Goal: Task Accomplishment & Management: Manage account settings

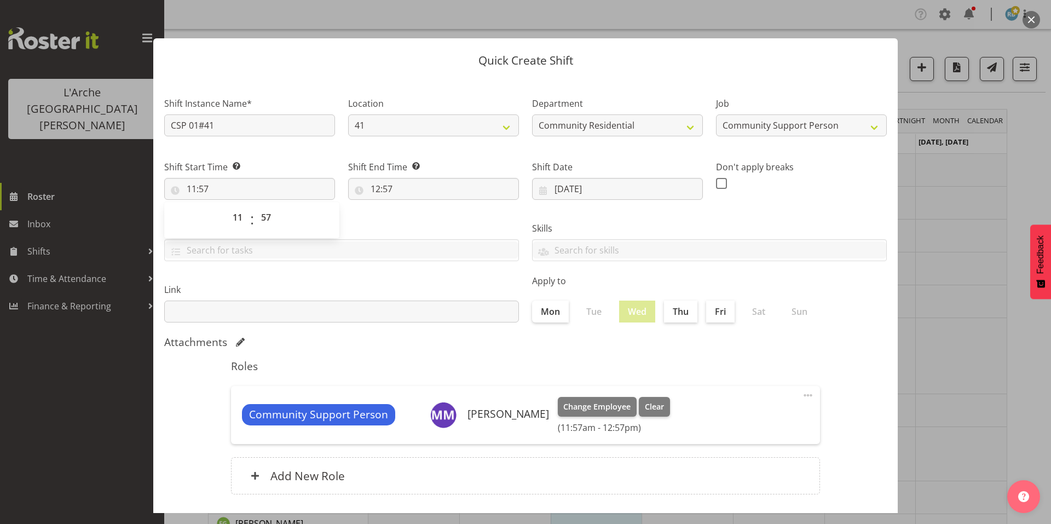
select select "15"
select select "2"
select select "11"
select select "57"
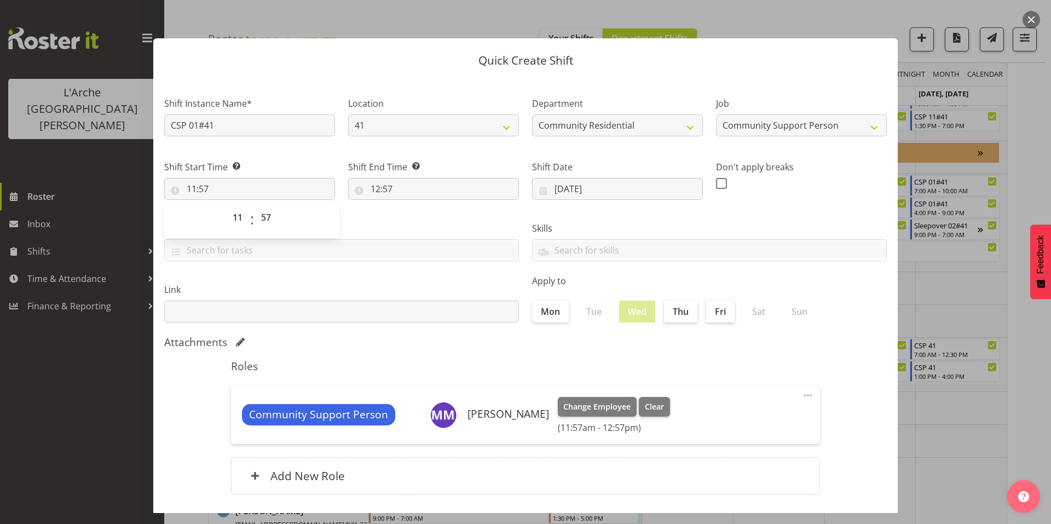
click at [226, 15] on div "Quick Create Shift Shift Instance Name* CSP 01#41 Location 30 65a 41 Department…" at bounding box center [525, 262] width 767 height 502
click at [208, 178] on input "11:57" at bounding box center [249, 189] width 171 height 22
click at [238, 206] on select "00 01 02 03 04 05 06 07 08 09 10 11 12 13 14 15 16 17 18 19 20 21 22 23" at bounding box center [239, 217] width 25 height 22
select select "7"
click at [229, 206] on select "00 01 02 03 04 05 06 07 08 09 10 11 12 13 14 15 16 17 18 19 20 21 22 23" at bounding box center [239, 217] width 25 height 22
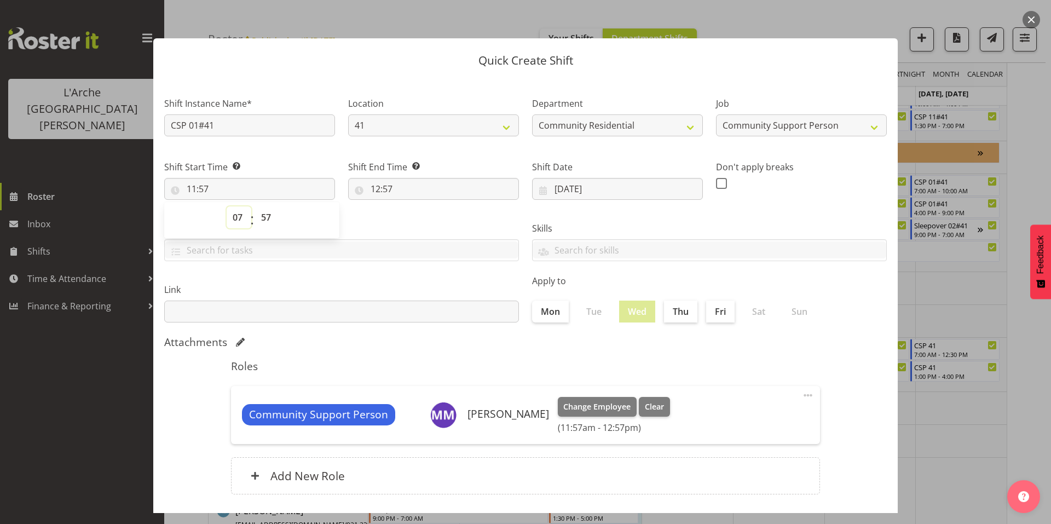
type input "07:57"
click at [265, 206] on select "00 01 02 03 04 05 06 07 08 09 10 11 12 13 14 15 16 17 18 19 20 21 22 23 24 25 2…" at bounding box center [267, 217] width 25 height 22
select select "0"
click at [255, 206] on select "00 01 02 03 04 05 06 07 08 09 10 11 12 13 14 15 16 17 18 19 20 21 22 23 24 25 2…" at bounding box center [267, 217] width 25 height 22
type input "07:00"
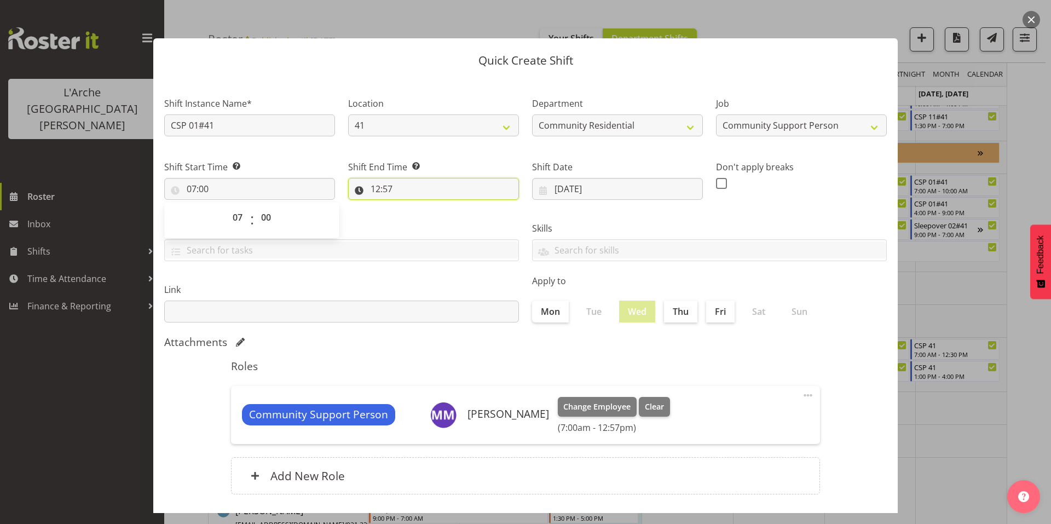
click at [380, 178] on input "12:57" at bounding box center [433, 189] width 171 height 22
click at [419, 206] on select "00 01 02 03 04 05 06 07 08 09 10 11 12 13 14 15 16 17 18 19 20 21 22 23" at bounding box center [423, 217] width 25 height 22
select select "9"
click at [411, 206] on select "00 01 02 03 04 05 06 07 08 09 10 11 12 13 14 15 16 17 18 19 20 21 22 23" at bounding box center [423, 217] width 25 height 22
type input "09:57"
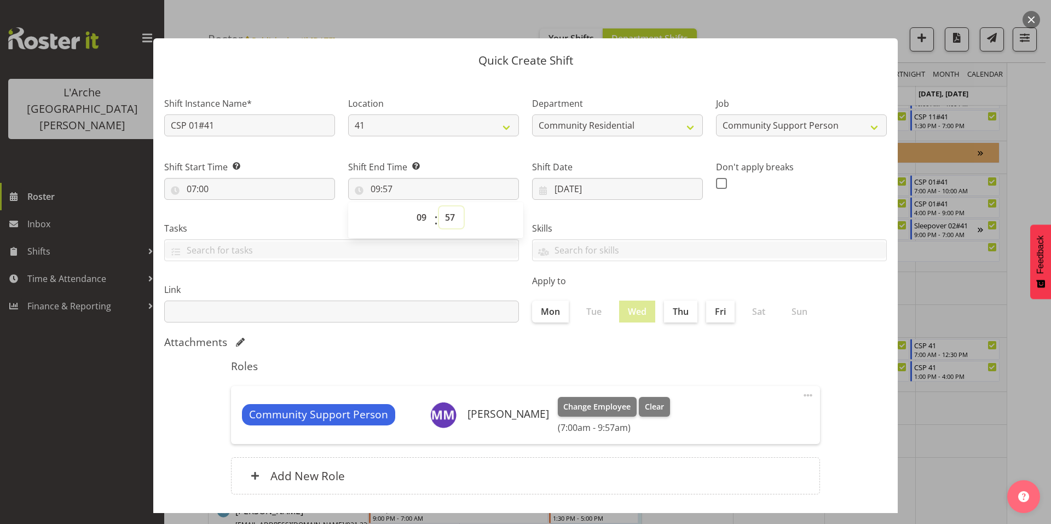
click at [446, 206] on select "00 01 02 03 04 05 06 07 08 09 10 11 12 13 14 15 16 17 18 19 20 21 22 23 24 25 2…" at bounding box center [451, 217] width 25 height 22
select select "0"
click at [439, 206] on select "00 01 02 03 04 05 06 07 08 09 10 11 12 13 14 15 16 17 18 19 20 21 22 23 24 25 2…" at bounding box center [451, 217] width 25 height 22
type input "09:00"
click at [422, 206] on select "00 01 02 03 04 05 06 07 08 09 10 11 12 13 14 15 16 17 18 19 20 21 22 23" at bounding box center [423, 217] width 25 height 22
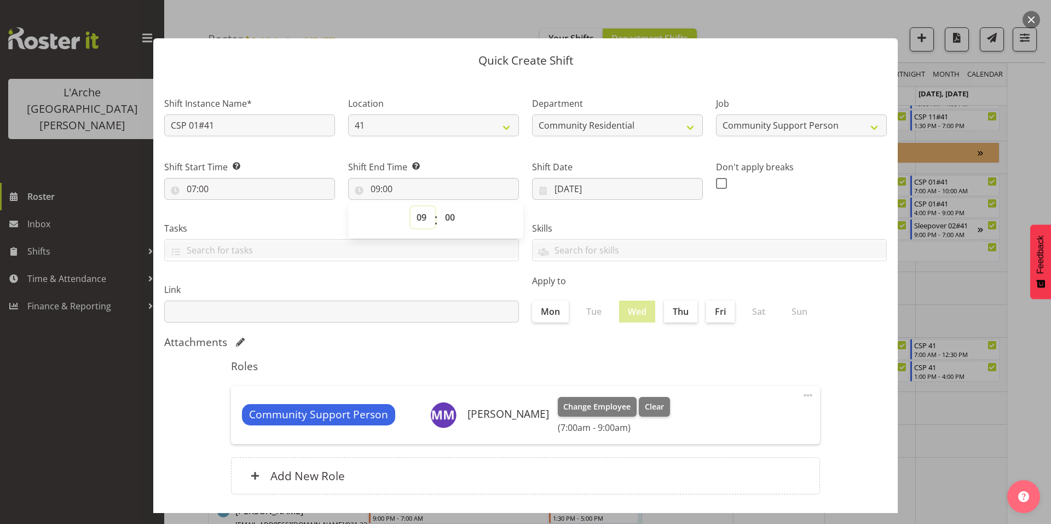
select select "8"
click at [411, 206] on select "00 01 02 03 04 05 06 07 08 09 10 11 12 13 14 15 16 17 18 19 20 21 22 23" at bounding box center [423, 217] width 25 height 22
type input "08:00"
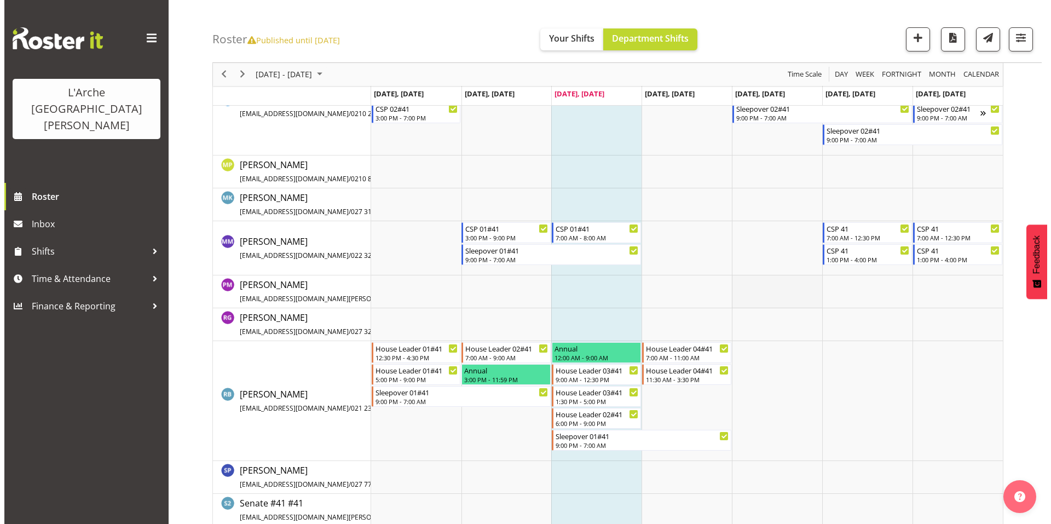
scroll to position [583, 0]
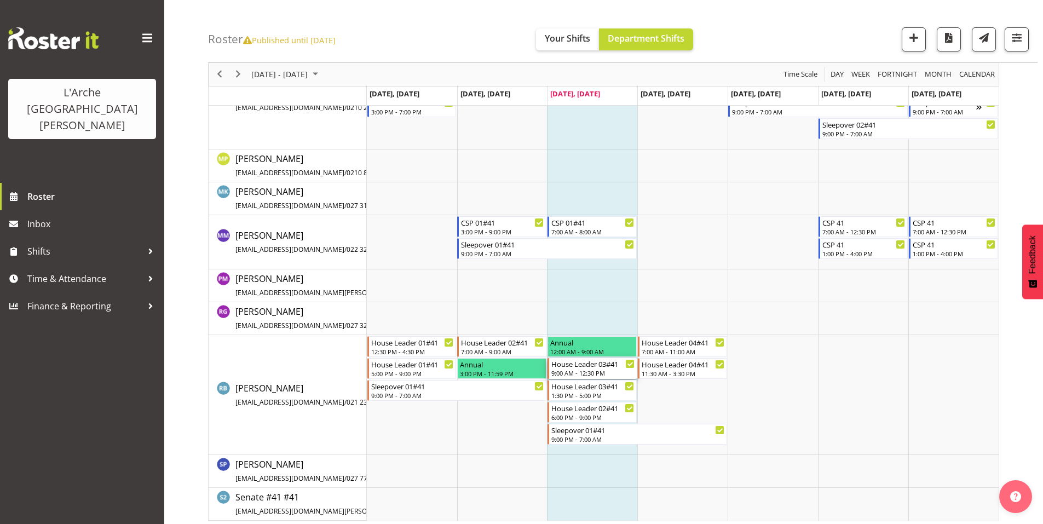
click at [592, 363] on div "House Leader 03#41" at bounding box center [592, 363] width 83 height 11
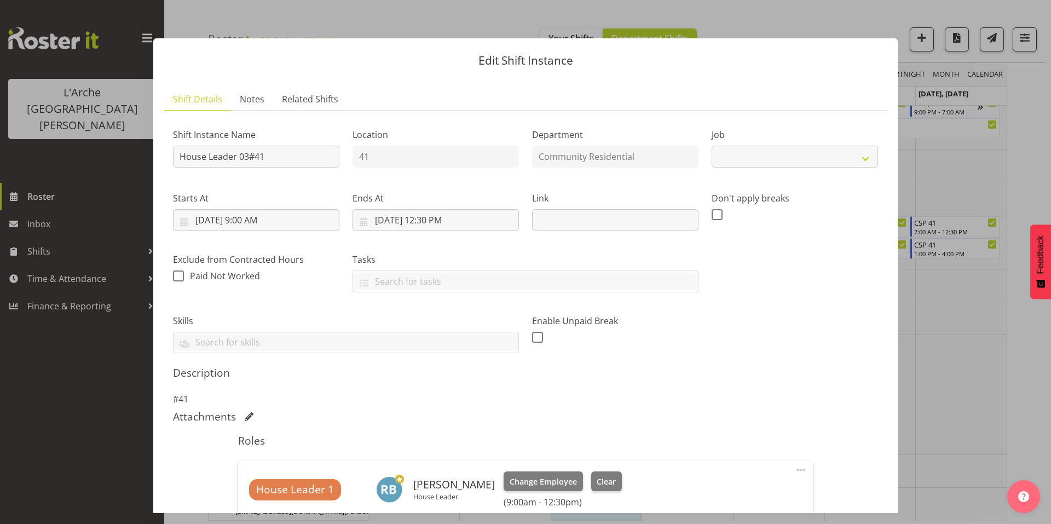
select select "1"
click at [435, 209] on input "[DATE] 12:30 PM" at bounding box center [436, 220] width 166 height 22
click at [430, 442] on select "00 01 02 03 04 05 06 07 08 09 10 11 12 13 14 15 16 17 18 19 20 21 22 23" at bounding box center [436, 453] width 25 height 22
select select "13"
click at [424, 442] on select "00 01 02 03 04 05 06 07 08 09 10 11 12 13 14 15 16 17 18 19 20 21 22 23" at bounding box center [436, 453] width 25 height 22
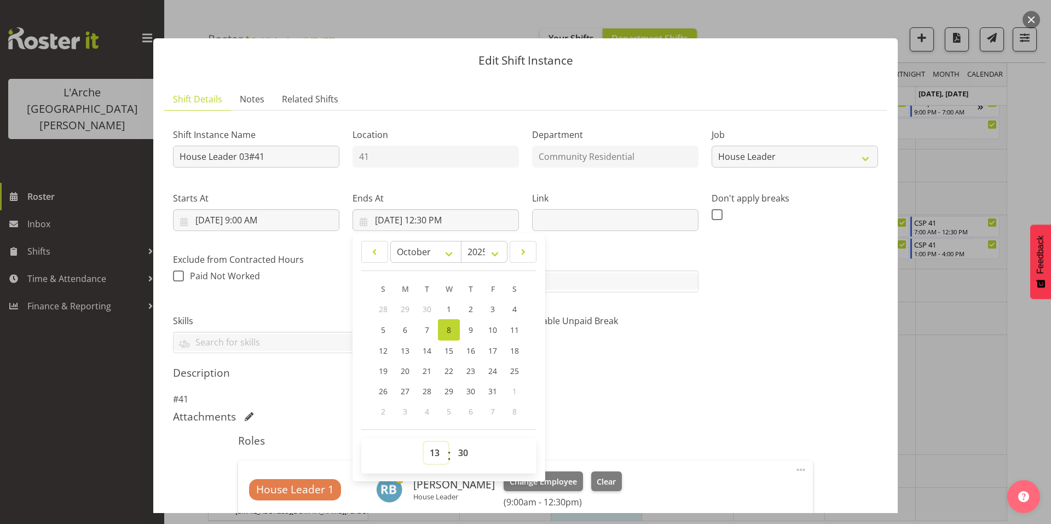
type input "[DATE] 1:30 PM"
click at [458, 442] on select "00 01 02 03 04 05 06 07 08 09 10 11 12 13 14 15 16 17 18 19 20 21 22 23 24 25 2…" at bounding box center [464, 453] width 25 height 22
select select "0"
click at [452, 442] on select "00 01 02 03 04 05 06 07 08 09 10 11 12 13 14 15 16 17 18 19 20 21 22 23 24 25 2…" at bounding box center [464, 453] width 25 height 22
type input "[DATE] 1:00 PM"
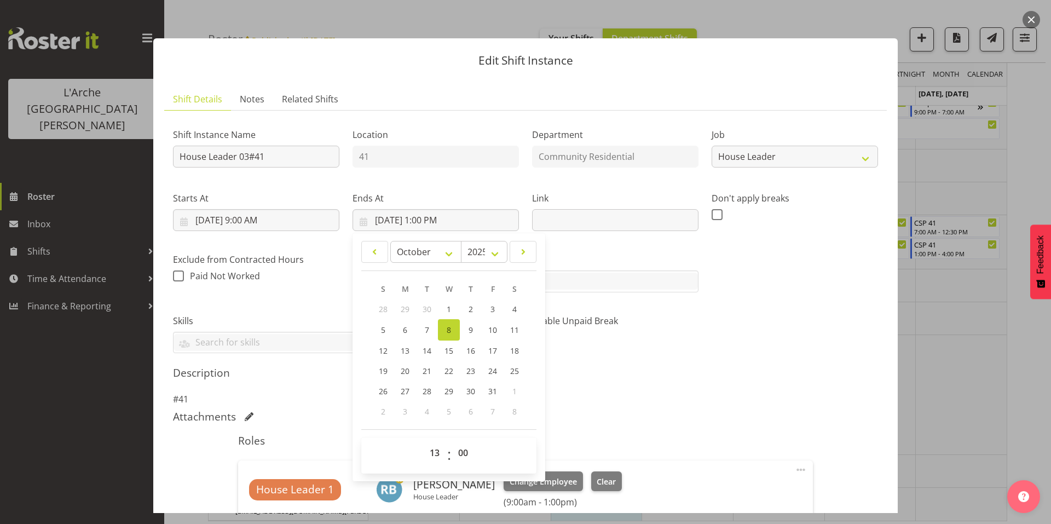
click at [801, 366] on h5 "Description" at bounding box center [525, 372] width 705 height 13
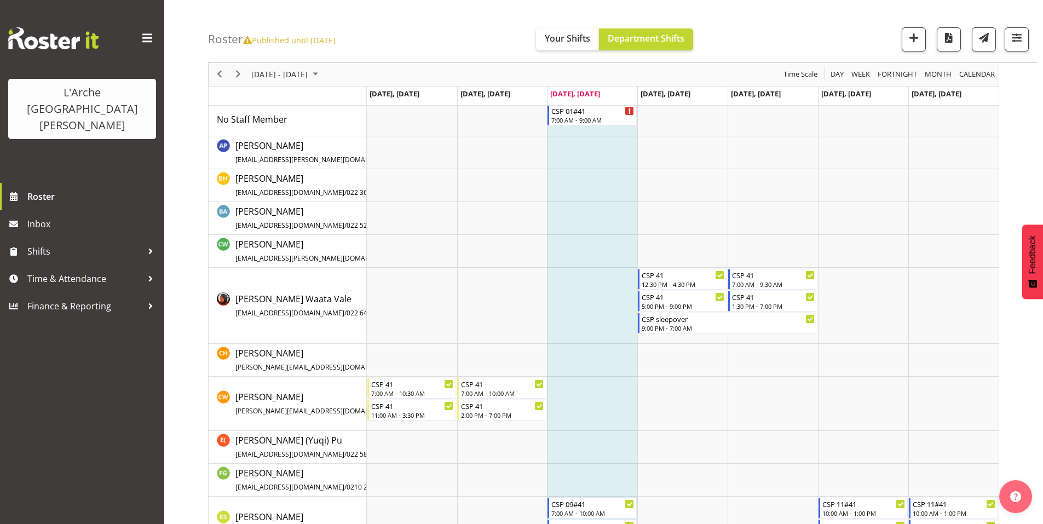
scroll to position [52, 0]
click at [1024, 36] on span "button" at bounding box center [1017, 38] width 14 height 14
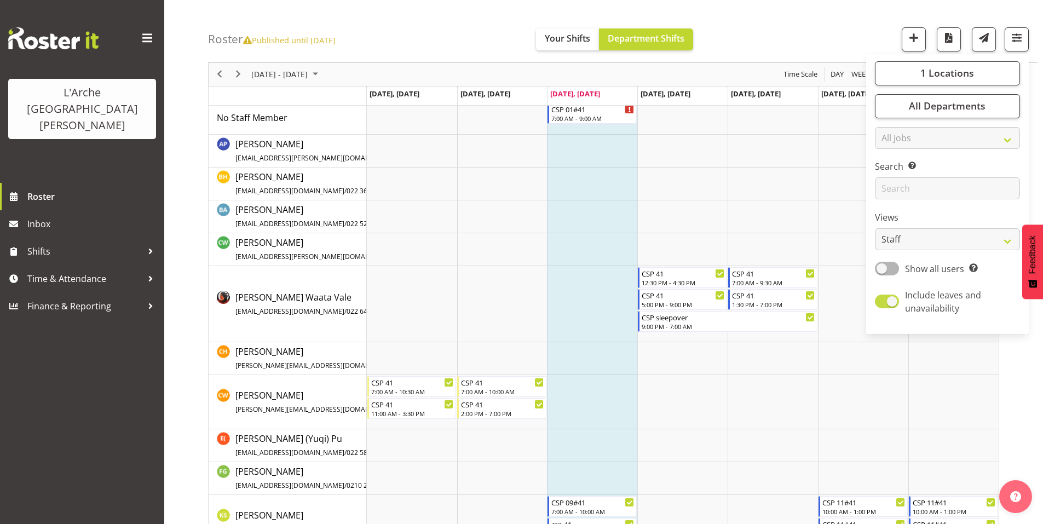
click at [899, 295] on span at bounding box center [887, 302] width 24 height 14
click at [882, 298] on input "Include leaves and unavailability" at bounding box center [878, 301] width 7 height 7
click at [899, 295] on span at bounding box center [887, 302] width 24 height 14
click at [882, 298] on input "Include leaves and unavailability" at bounding box center [878, 301] width 7 height 7
checkbox input "true"
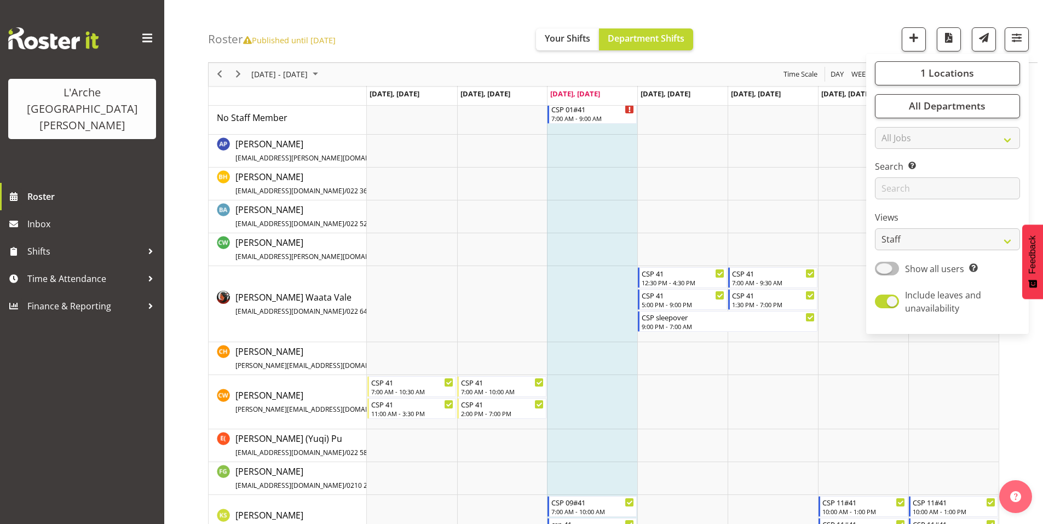
click at [899, 262] on span at bounding box center [887, 269] width 24 height 14
click at [882, 265] on input "Show all users Show only rostered employees" at bounding box center [878, 268] width 7 height 7
checkbox input "true"
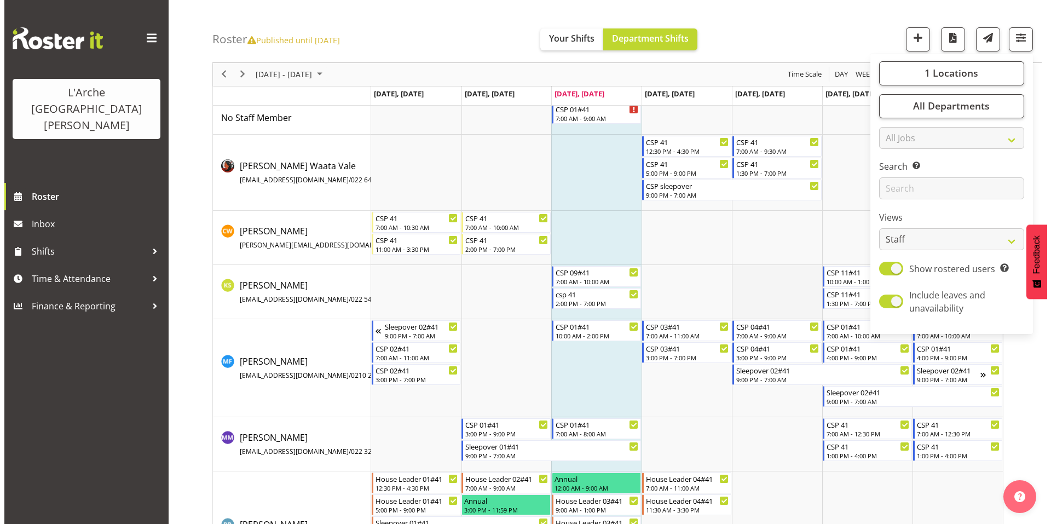
scroll to position [0, 0]
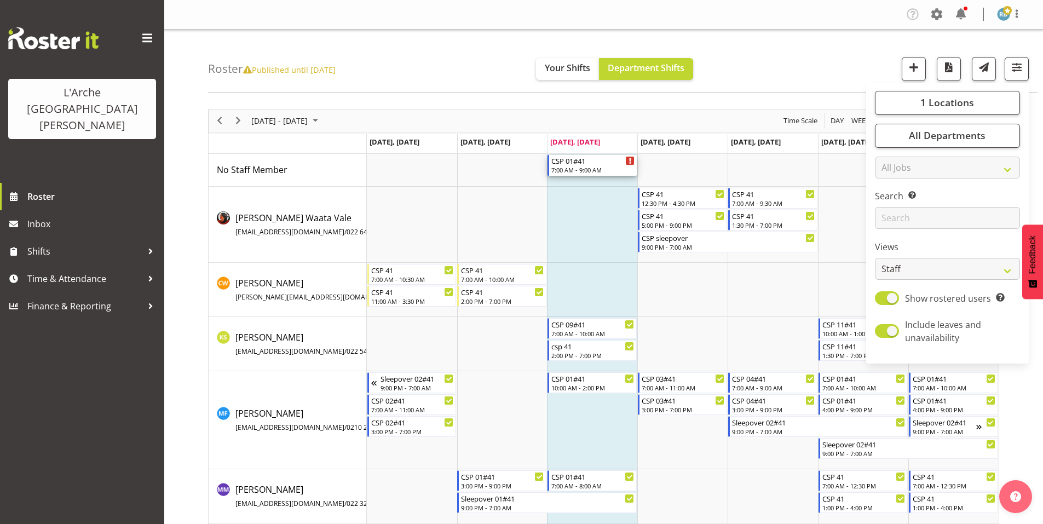
click at [588, 158] on div "CSP 01#41" at bounding box center [592, 160] width 83 height 11
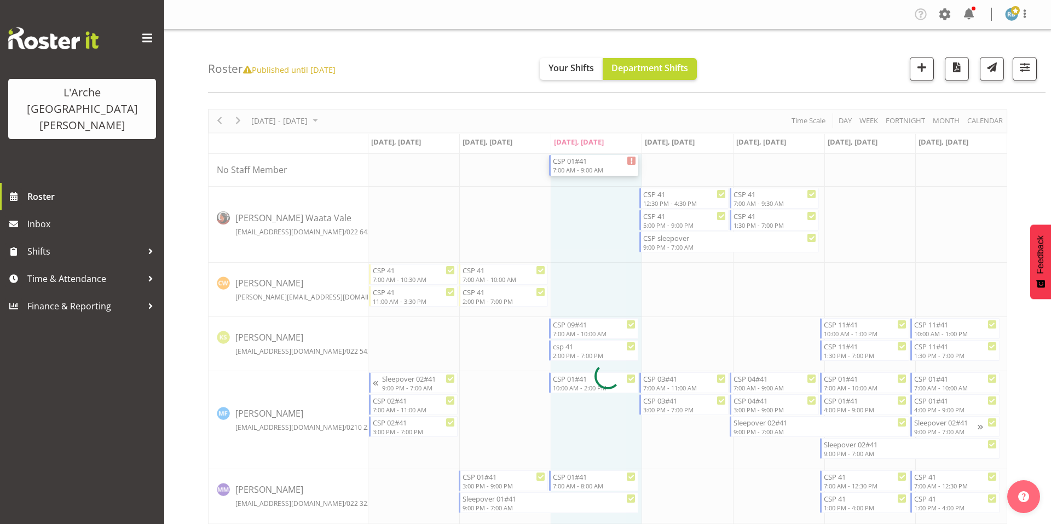
select select "2"
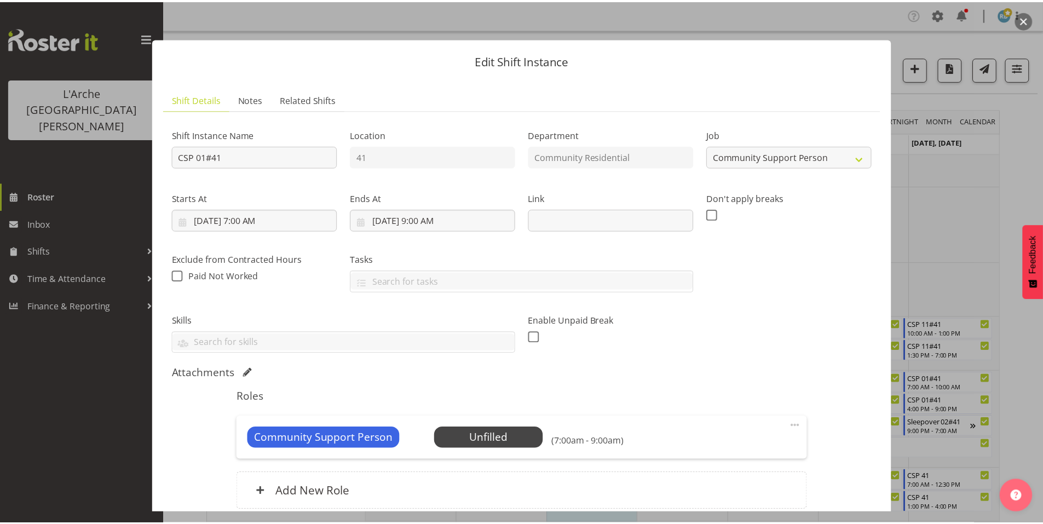
scroll to position [38, 0]
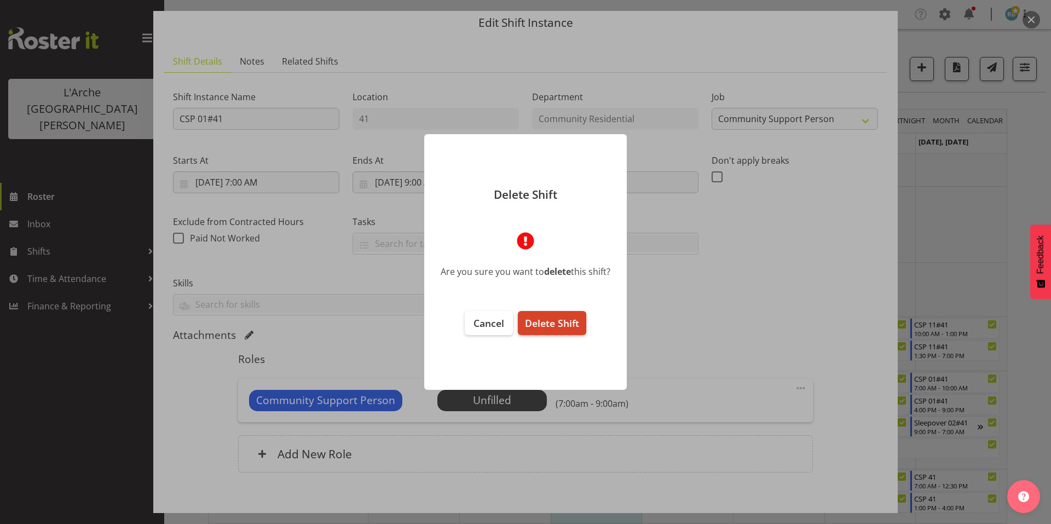
click at [535, 319] on span "Delete Shift" at bounding box center [552, 323] width 54 height 13
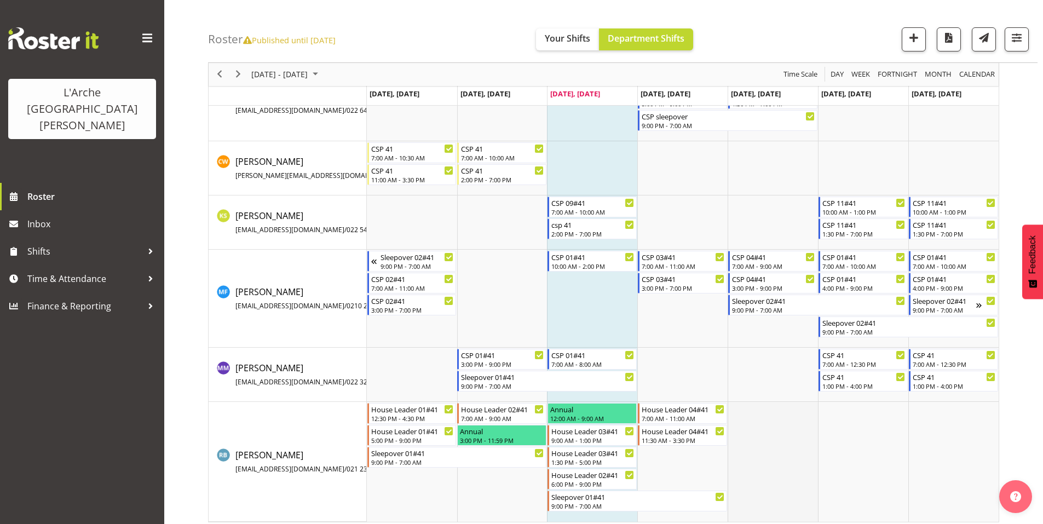
scroll to position [90, 0]
click at [220, 74] on span "Previous" at bounding box center [219, 75] width 13 height 14
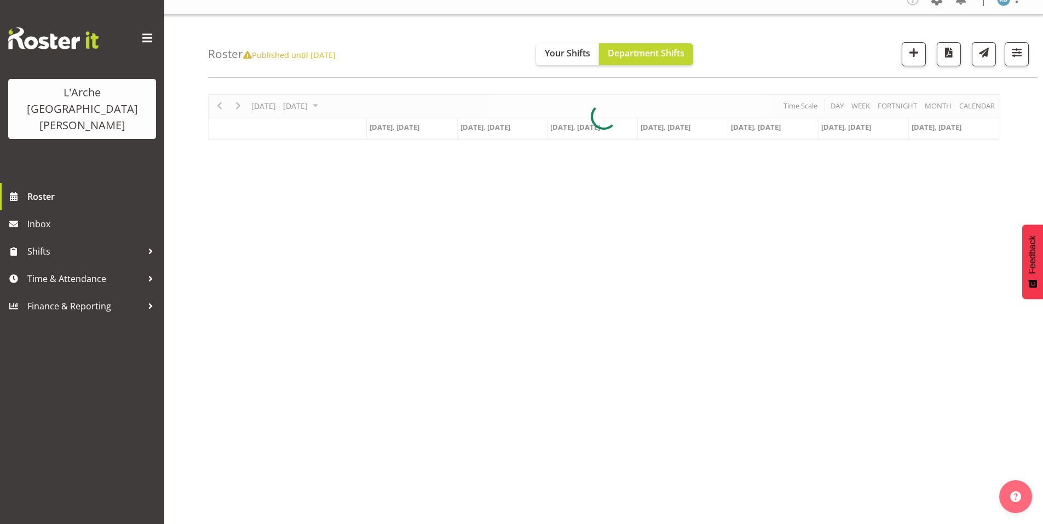
scroll to position [9, 0]
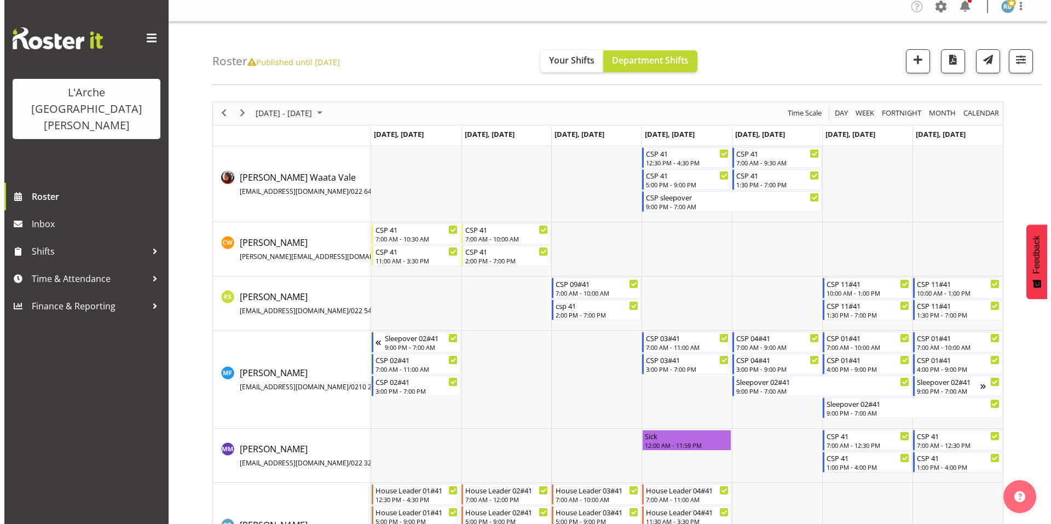
scroll to position [68, 0]
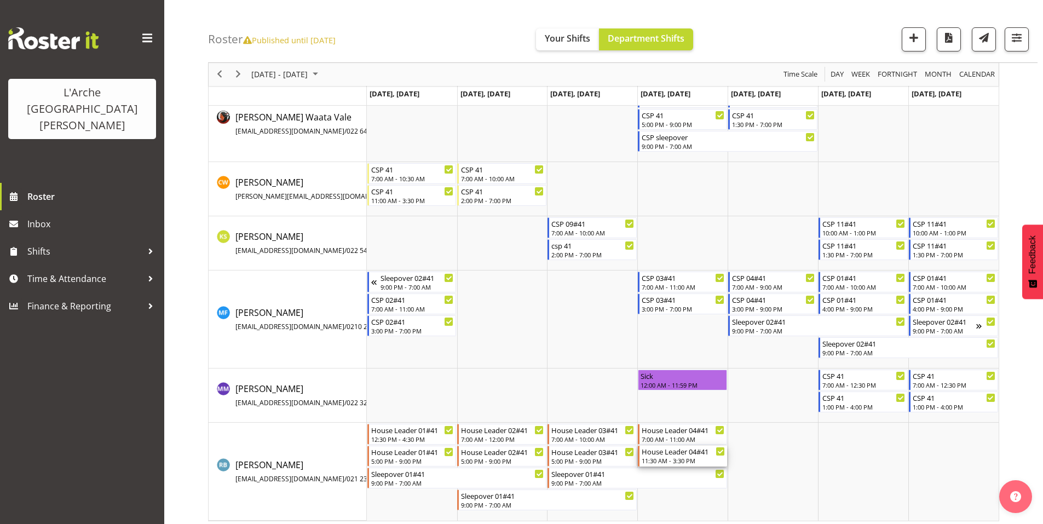
click at [657, 456] on div "11:30 AM - 3:30 PM" at bounding box center [683, 460] width 83 height 9
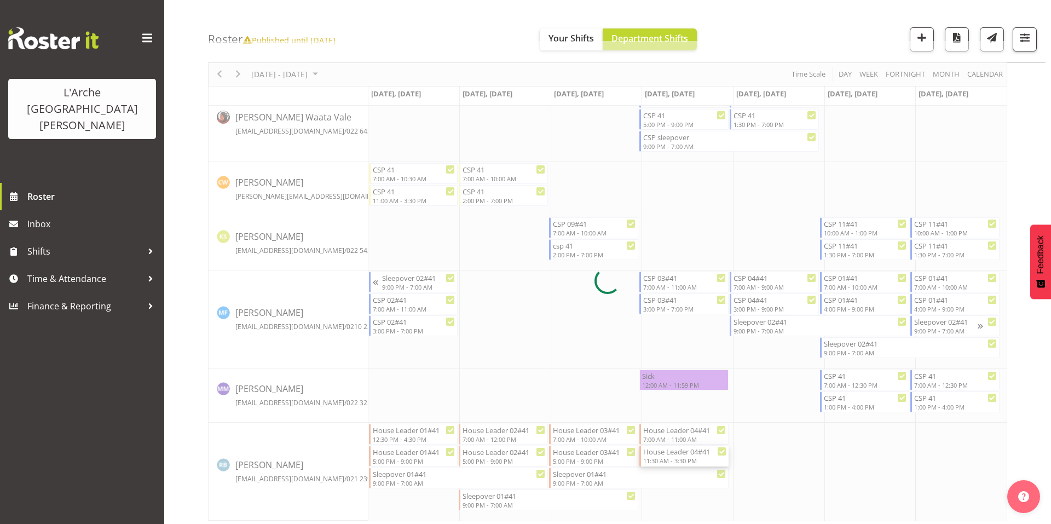
select select "1"
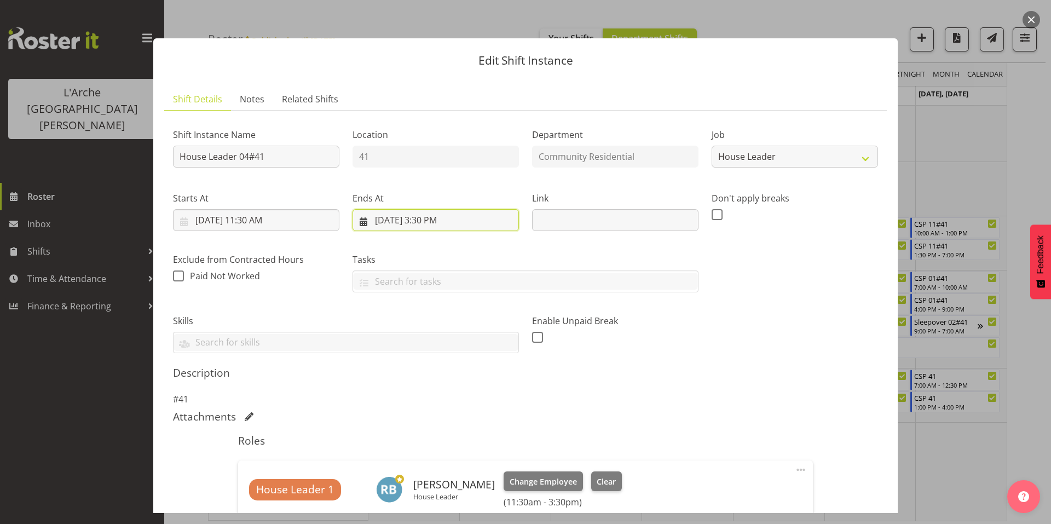
click at [423, 209] on input "[DATE] 3:30 PM" at bounding box center [436, 220] width 166 height 22
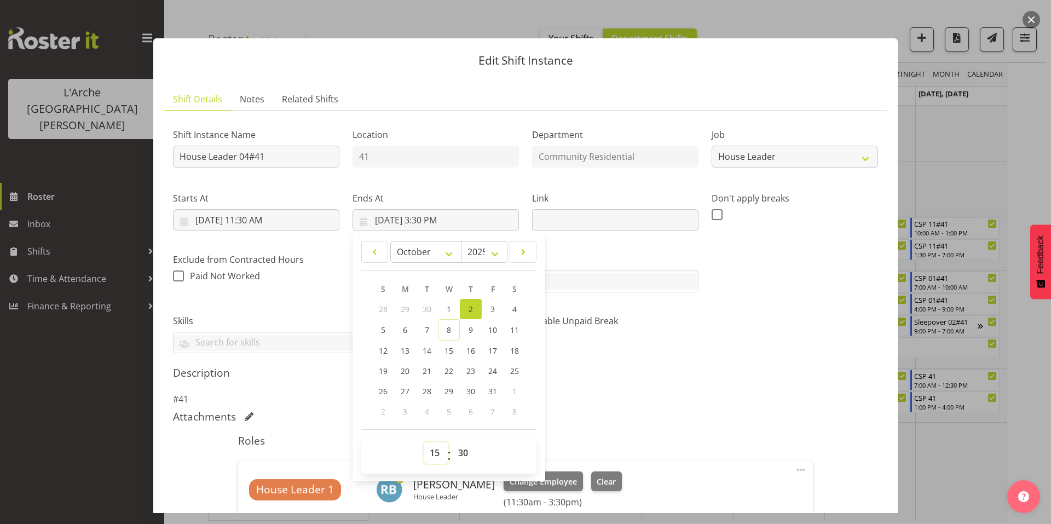
click at [433, 442] on select "00 01 02 03 04 05 06 07 08 09 10 11 12 13 14 15 16 17 18 19 20 21 22 23" at bounding box center [436, 453] width 25 height 22
select select "19"
click at [424, 442] on select "00 01 02 03 04 05 06 07 08 09 10 11 12 13 14 15 16 17 18 19 20 21 22 23" at bounding box center [436, 453] width 25 height 22
type input "[DATE] 7:30 PM"
click at [457, 442] on select "00 01 02 03 04 05 06 07 08 09 10 11 12 13 14 15 16 17 18 19 20 21 22 23 24 25 2…" at bounding box center [464, 453] width 25 height 22
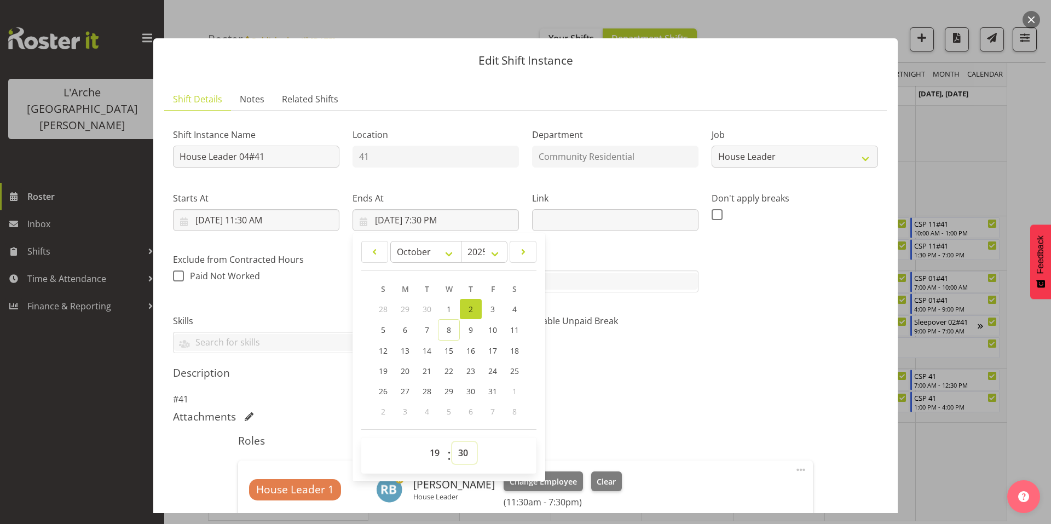
select select "0"
click at [452, 442] on select "00 01 02 03 04 05 06 07 08 09 10 11 12 13 14 15 16 17 18 19 20 21 22 23 24 25 2…" at bounding box center [464, 453] width 25 height 22
type input "[DATE] 7:00 PM"
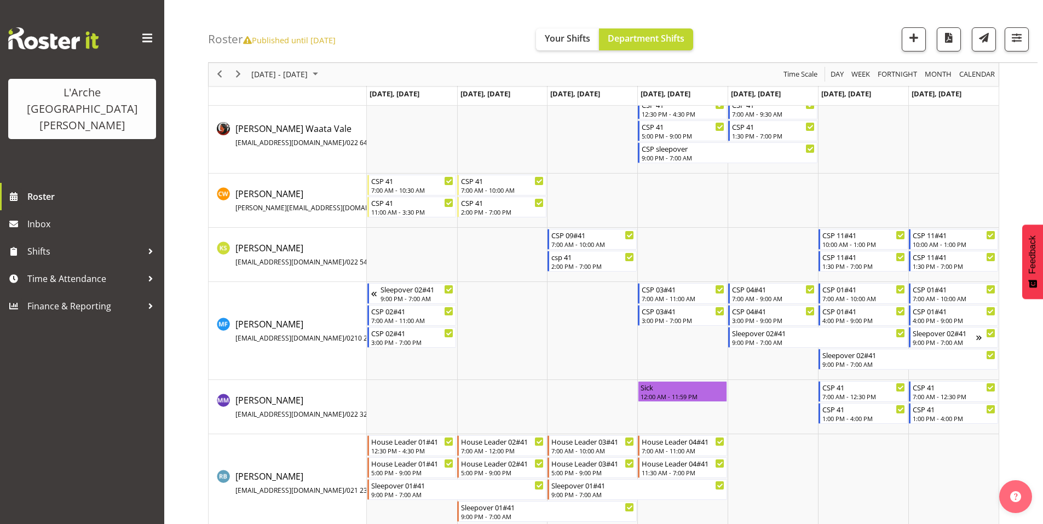
scroll to position [68, 0]
